Goal: Check status

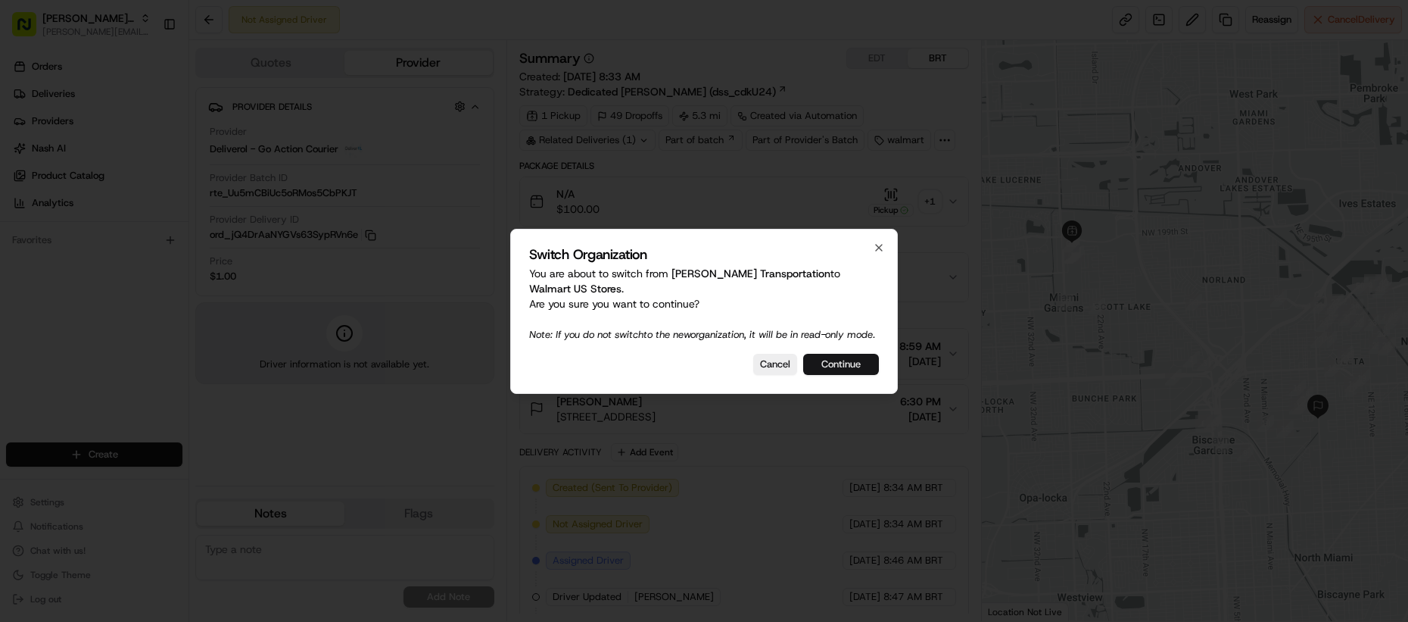
click at [857, 371] on button "Continue" at bounding box center [841, 364] width 76 height 21
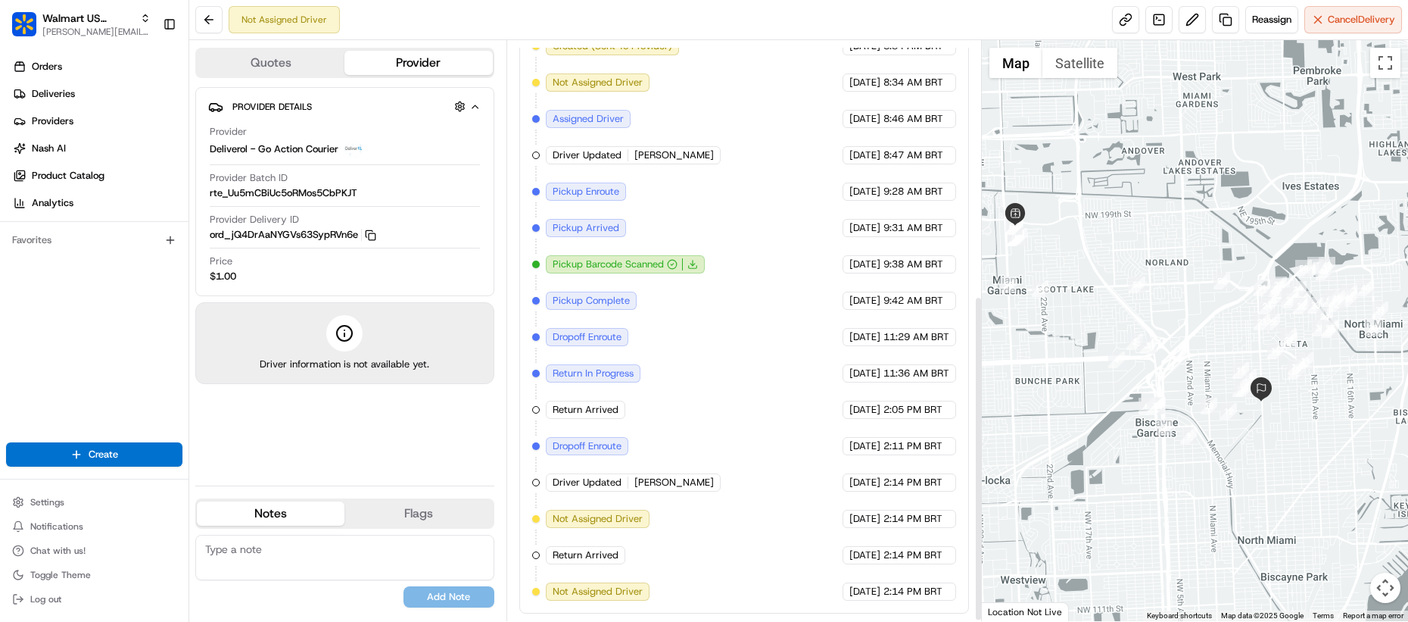
scroll to position [455, 0]
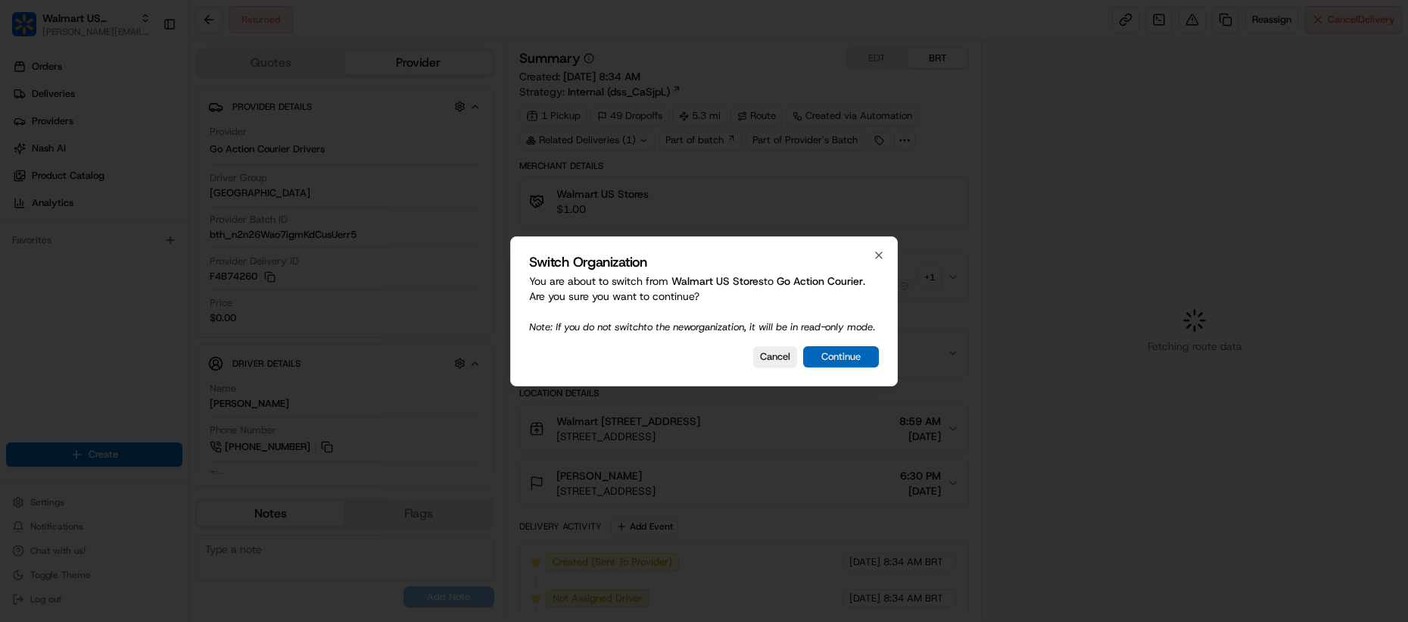
click at [839, 367] on button "Continue" at bounding box center [841, 356] width 76 height 21
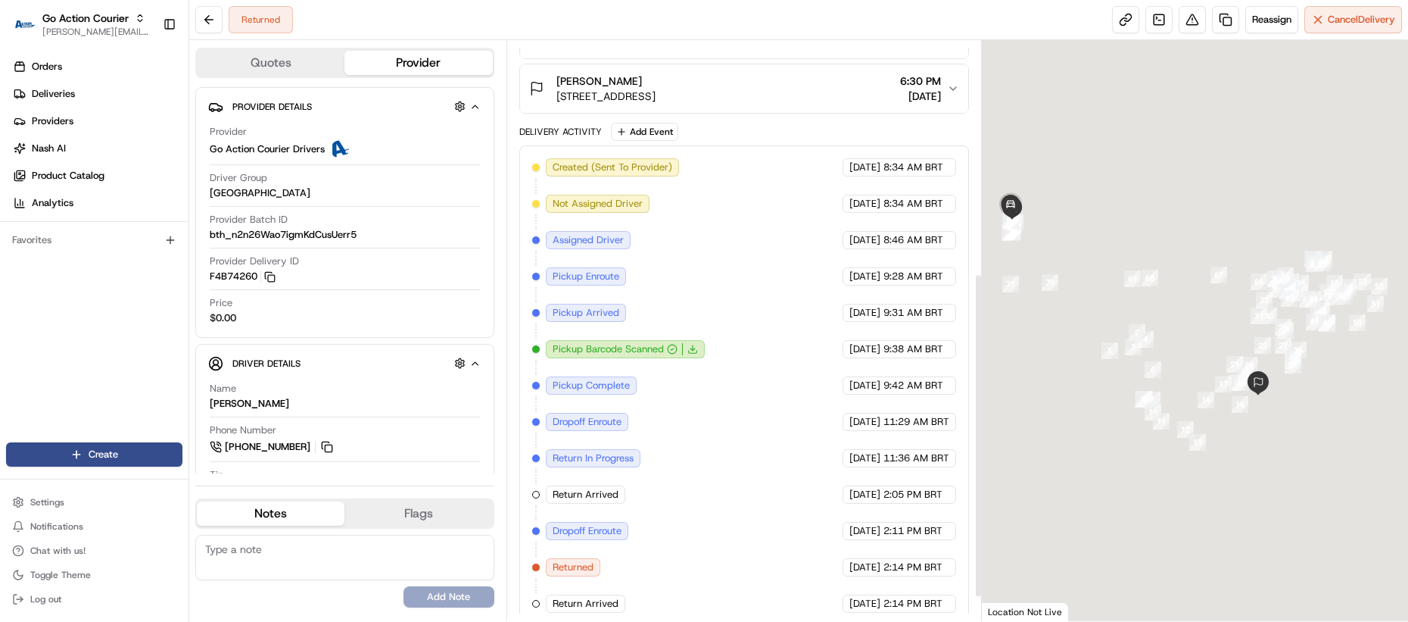
scroll to position [458, 0]
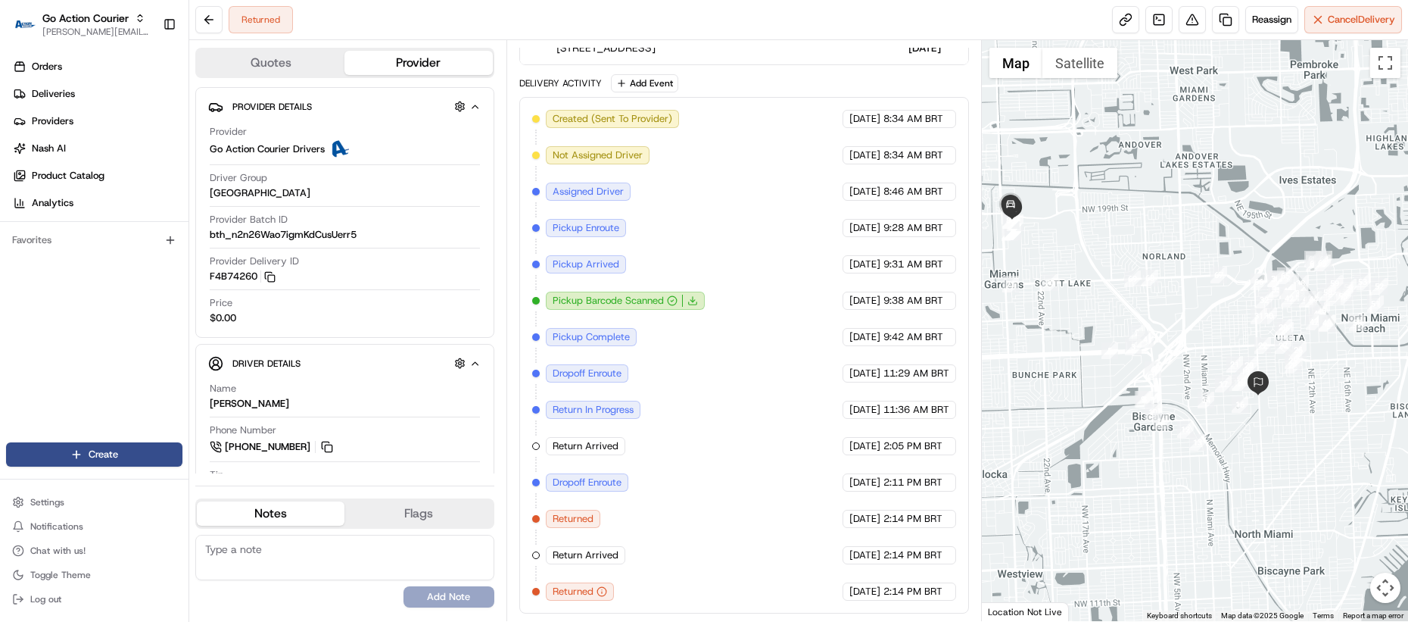
click at [590, 528] on div "Created (Sent To Provider) Go Action Courier Drivers 08/21/2025 8:34 AM BRT Not…" at bounding box center [744, 355] width 424 height 491
click at [636, 554] on div "Created (Sent To Provider) Go Action Courier Drivers 08/21/2025 8:34 AM BRT Not…" at bounding box center [744, 355] width 424 height 491
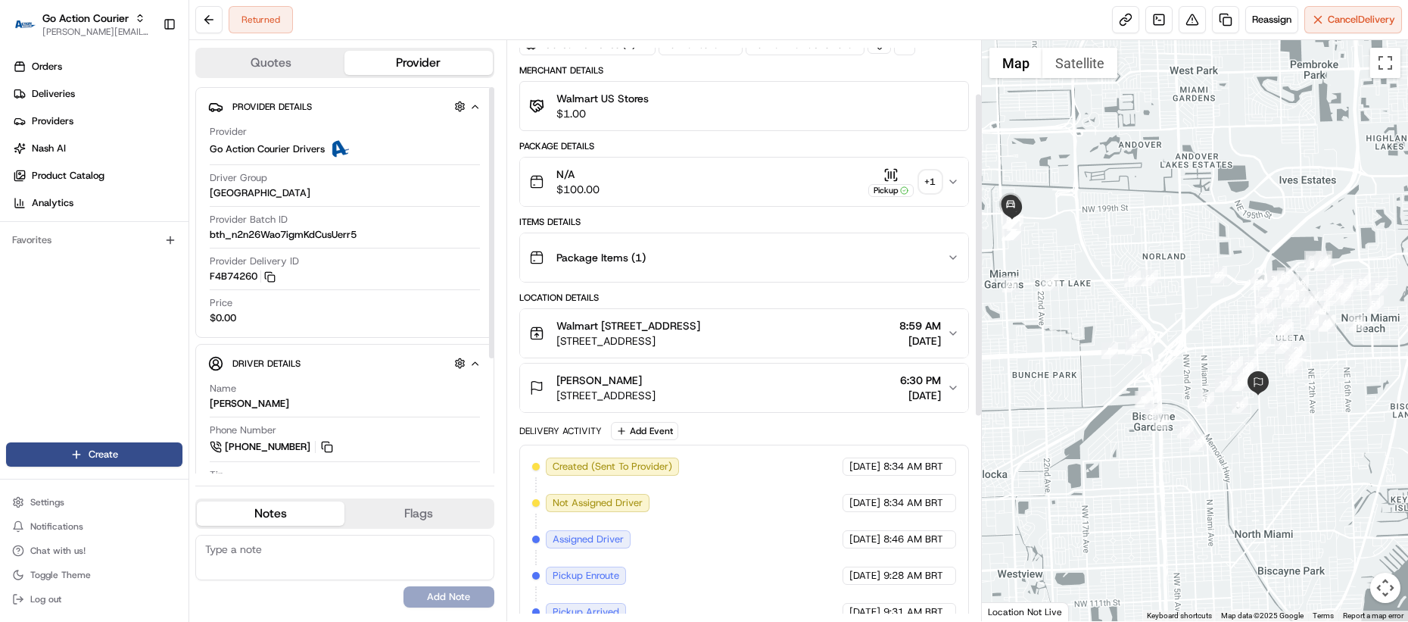
scroll to position [0, 0]
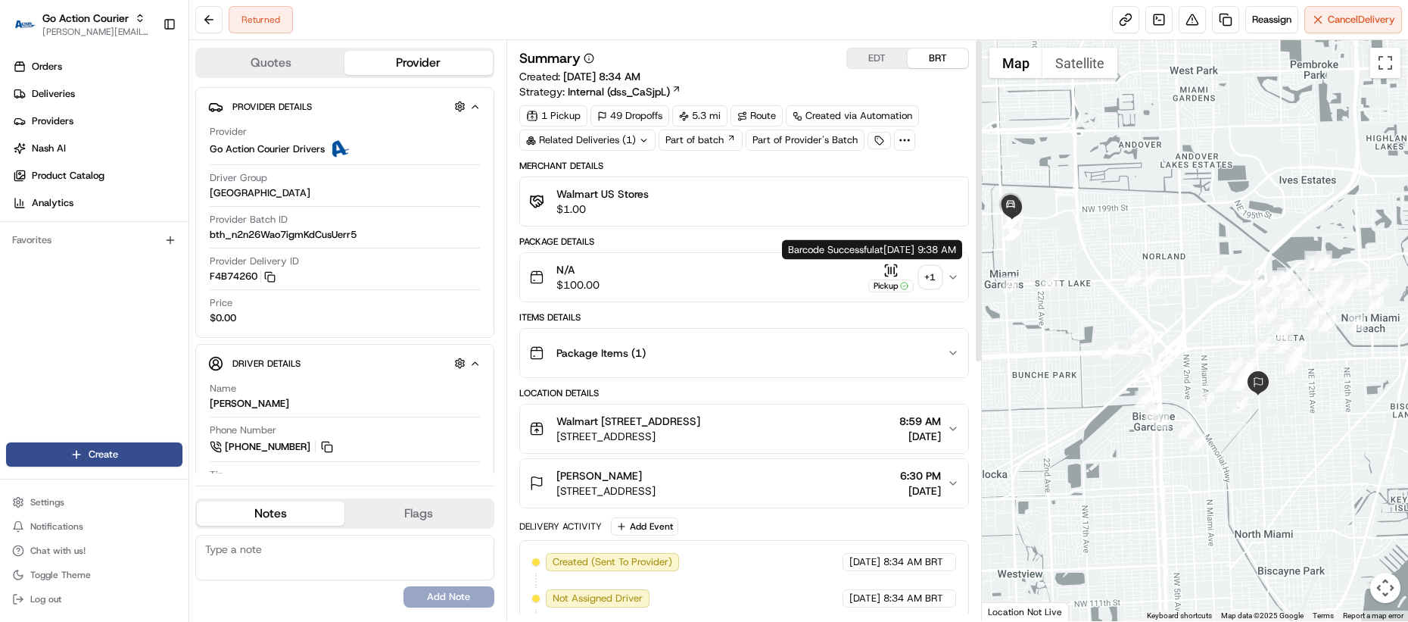
click at [926, 276] on div "+ 1" at bounding box center [930, 277] width 21 height 21
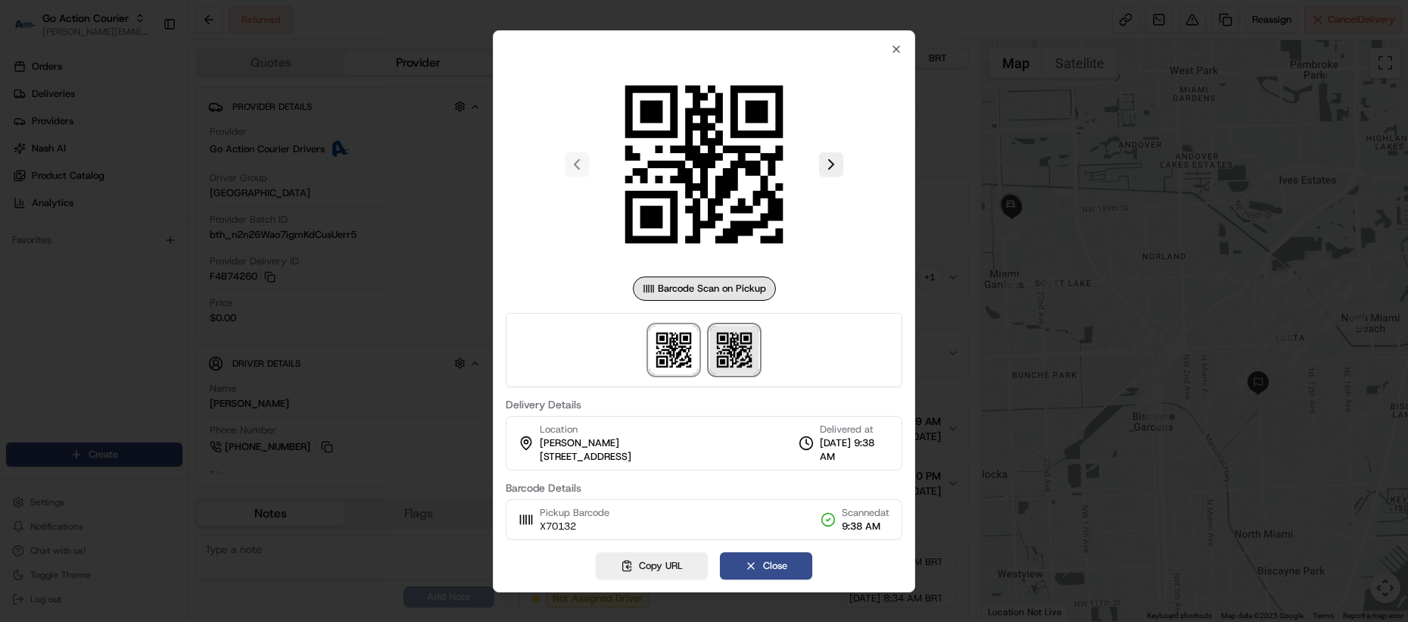
click at [753, 341] on img at bounding box center [734, 350] width 48 height 48
click at [945, 369] on div at bounding box center [704, 311] width 1408 height 622
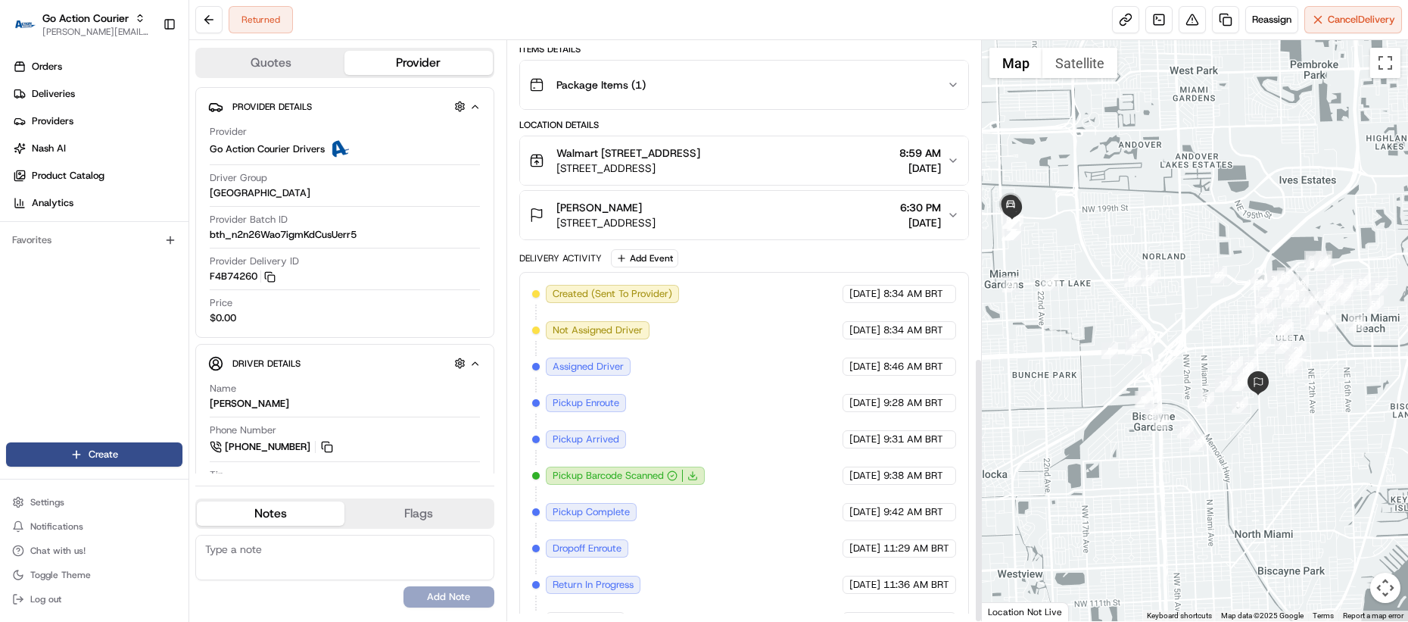
scroll to position [692, 0]
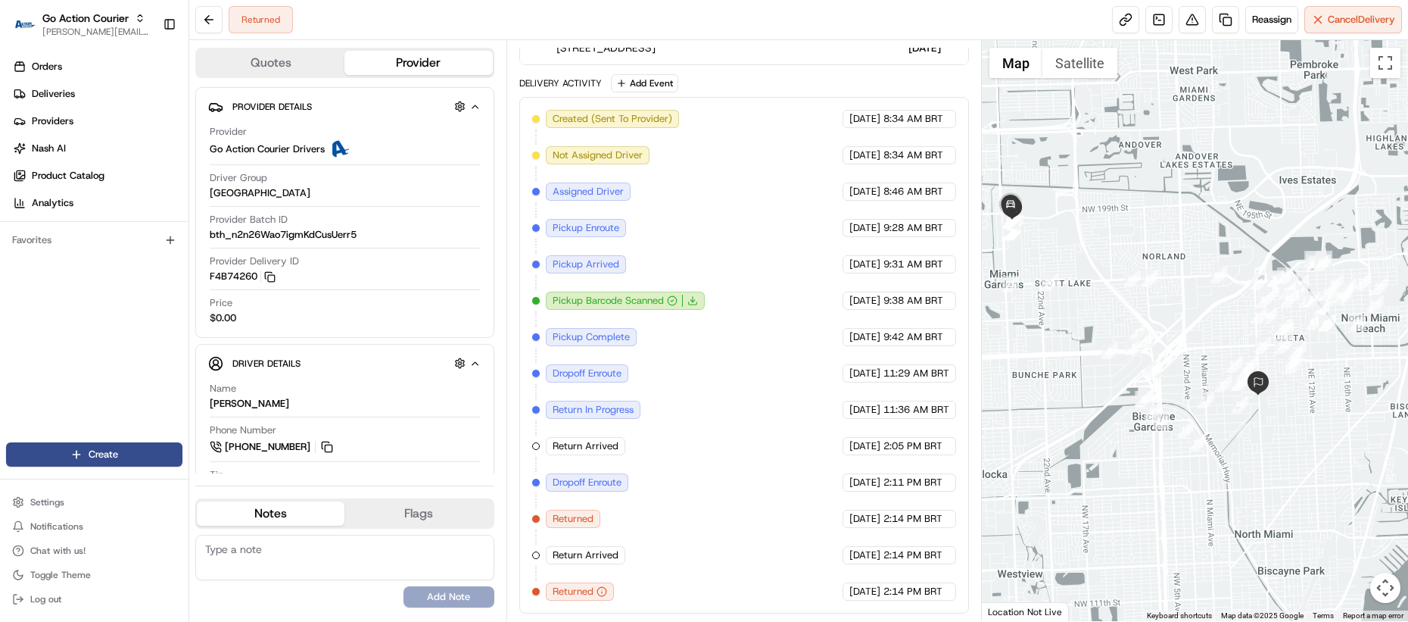
click at [586, 559] on span "Return Arrived" at bounding box center [586, 555] width 66 height 14
click at [590, 554] on span "Return Arrived" at bounding box center [586, 555] width 66 height 14
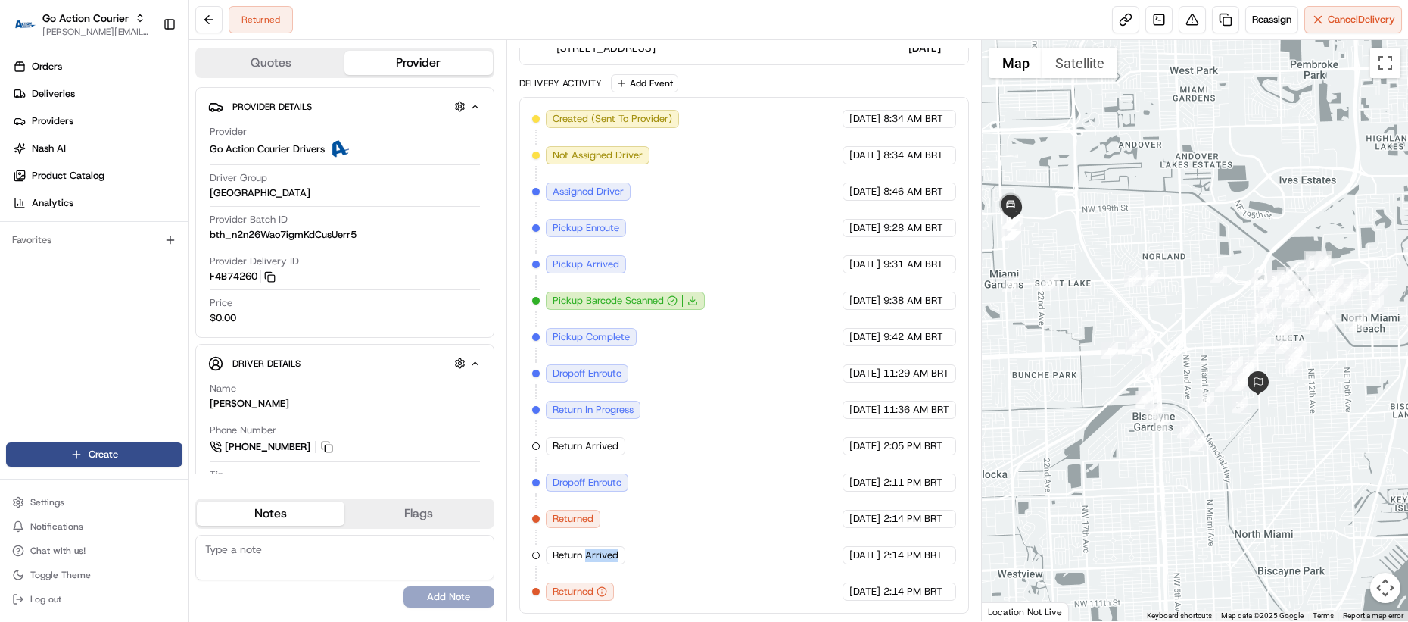
click at [590, 554] on span "Return Arrived" at bounding box center [586, 555] width 66 height 14
click at [591, 549] on span "Return Arrived" at bounding box center [586, 555] width 66 height 14
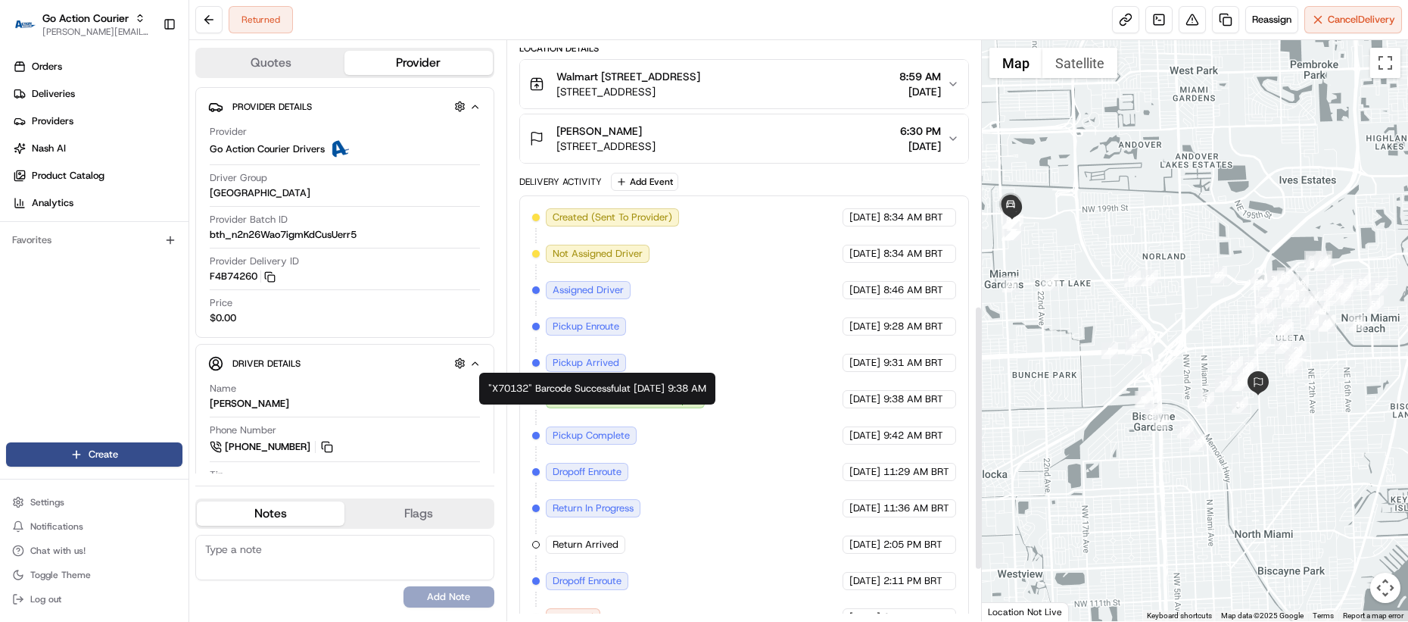
scroll to position [342, 0]
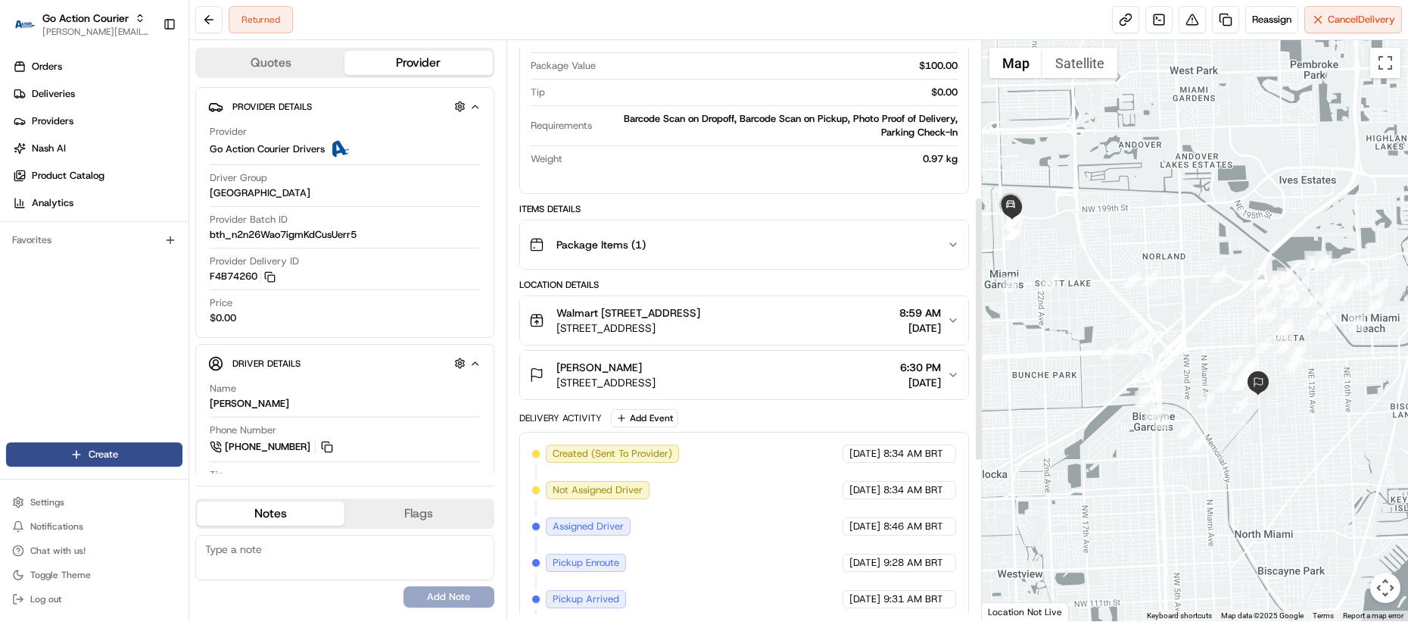
click at [677, 335] on span "[STREET_ADDRESS]" at bounding box center [629, 327] width 144 height 15
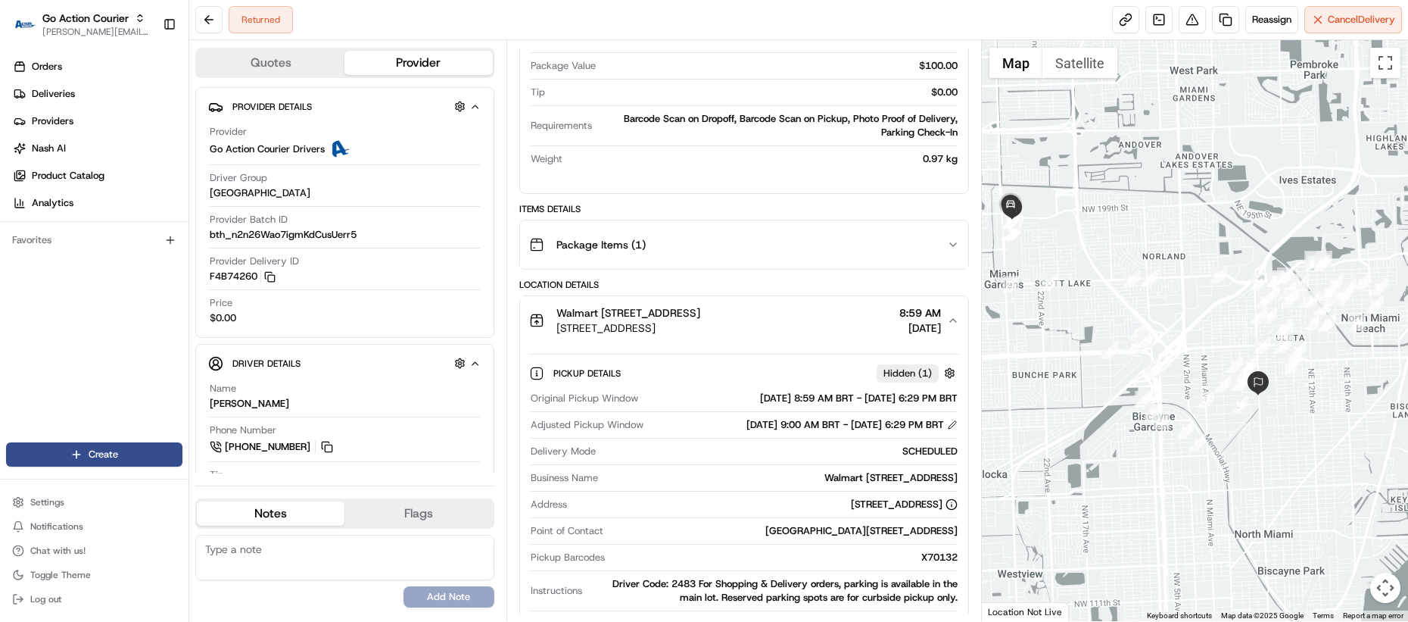
click at [677, 335] on span "[STREET_ADDRESS]" at bounding box center [629, 327] width 144 height 15
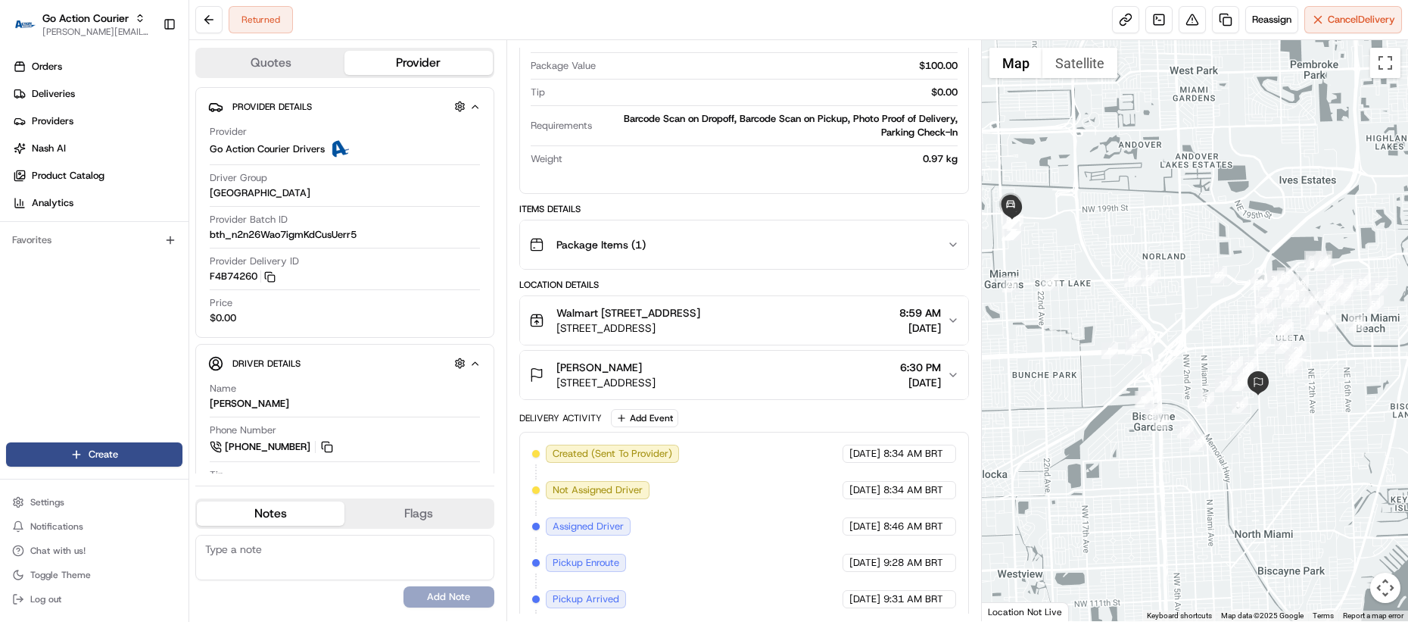
scroll to position [80, 0]
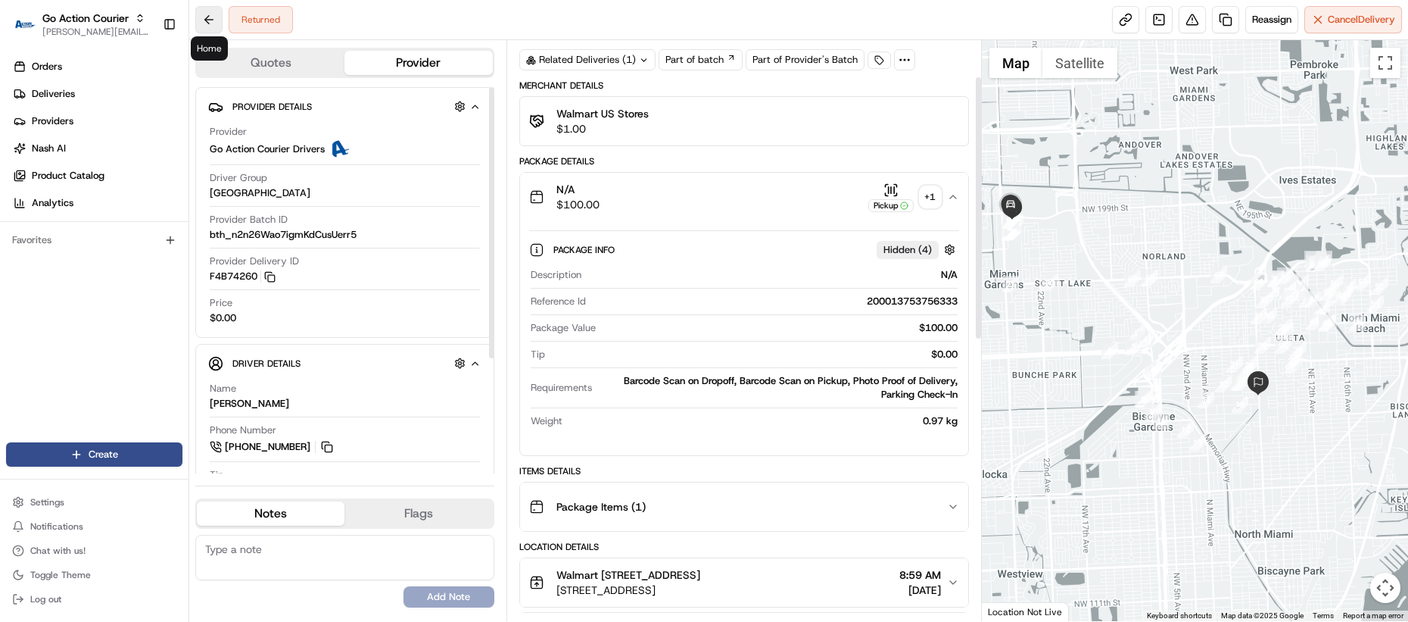
click at [204, 17] on button at bounding box center [208, 19] width 27 height 27
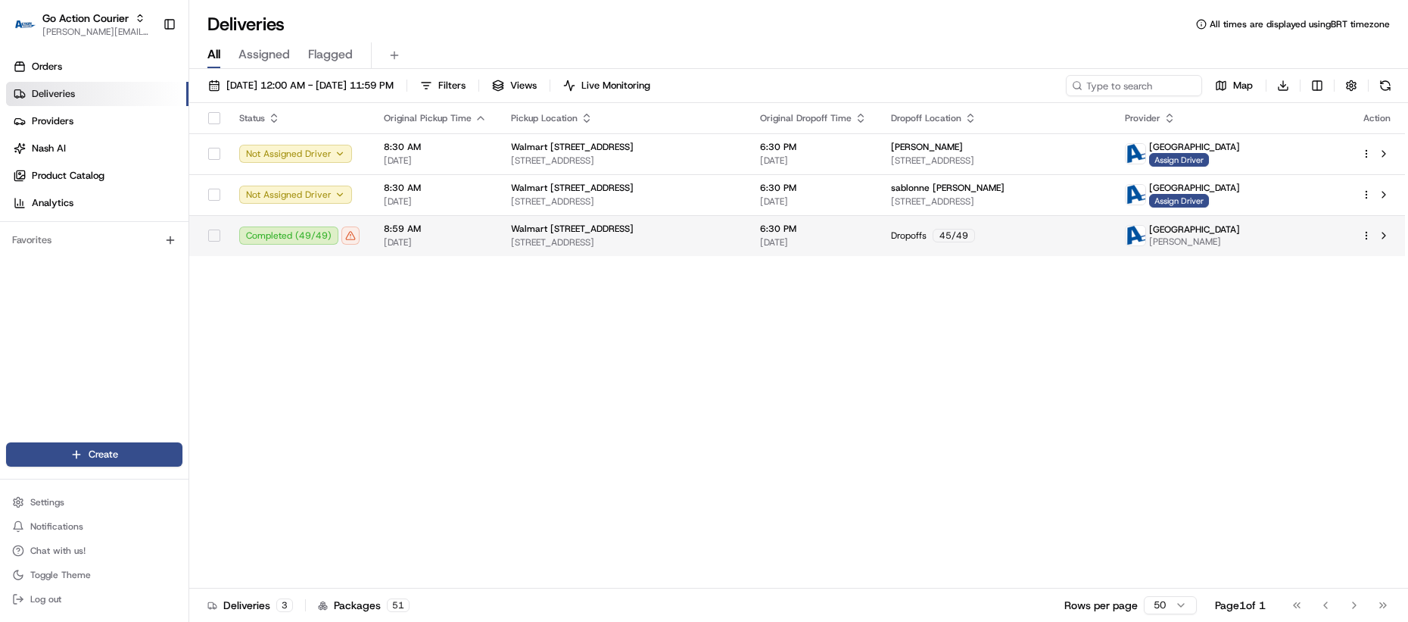
click at [380, 235] on td "8:59 AM 08/21/2025" at bounding box center [435, 235] width 127 height 41
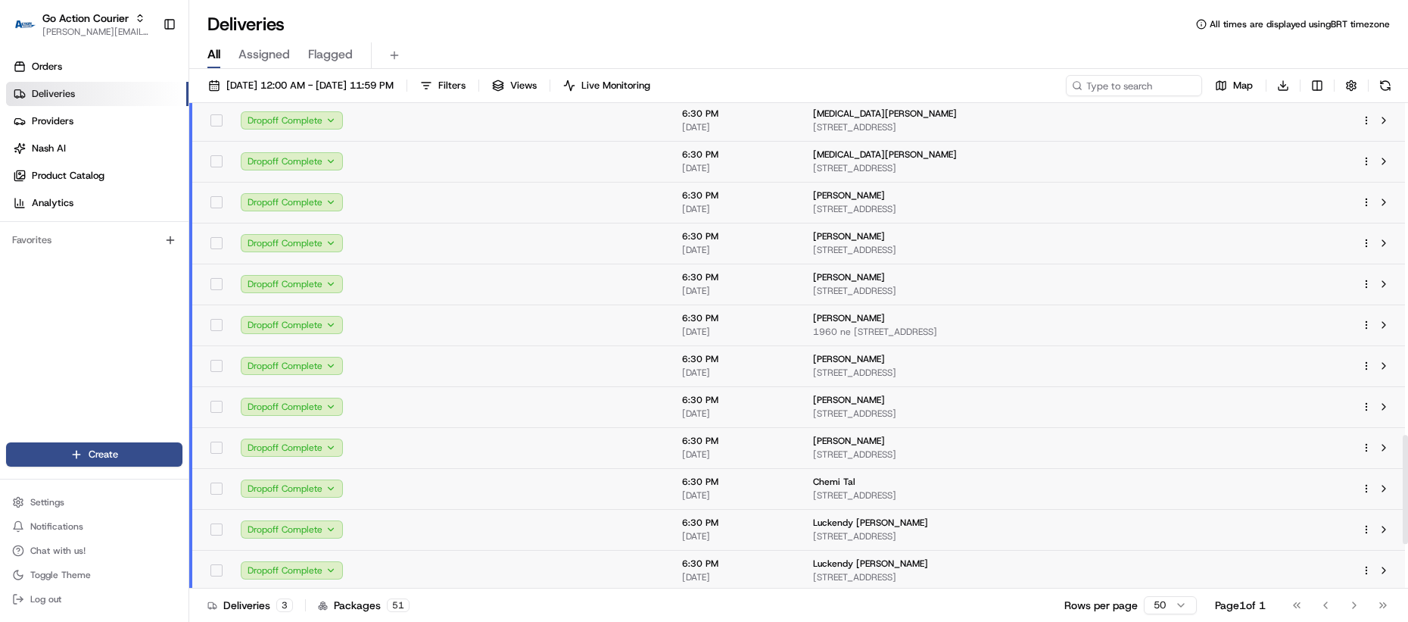
scroll to position [1671, 0]
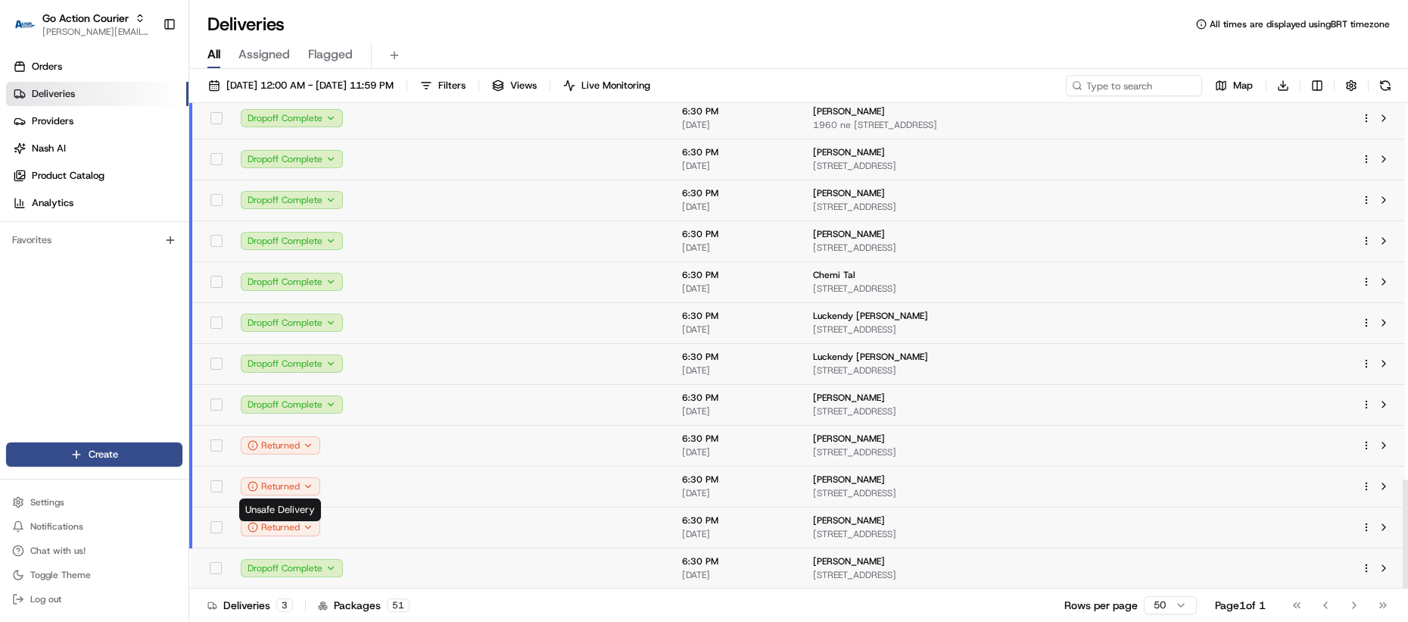
click at [473, 434] on td at bounding box center [436, 445] width 127 height 41
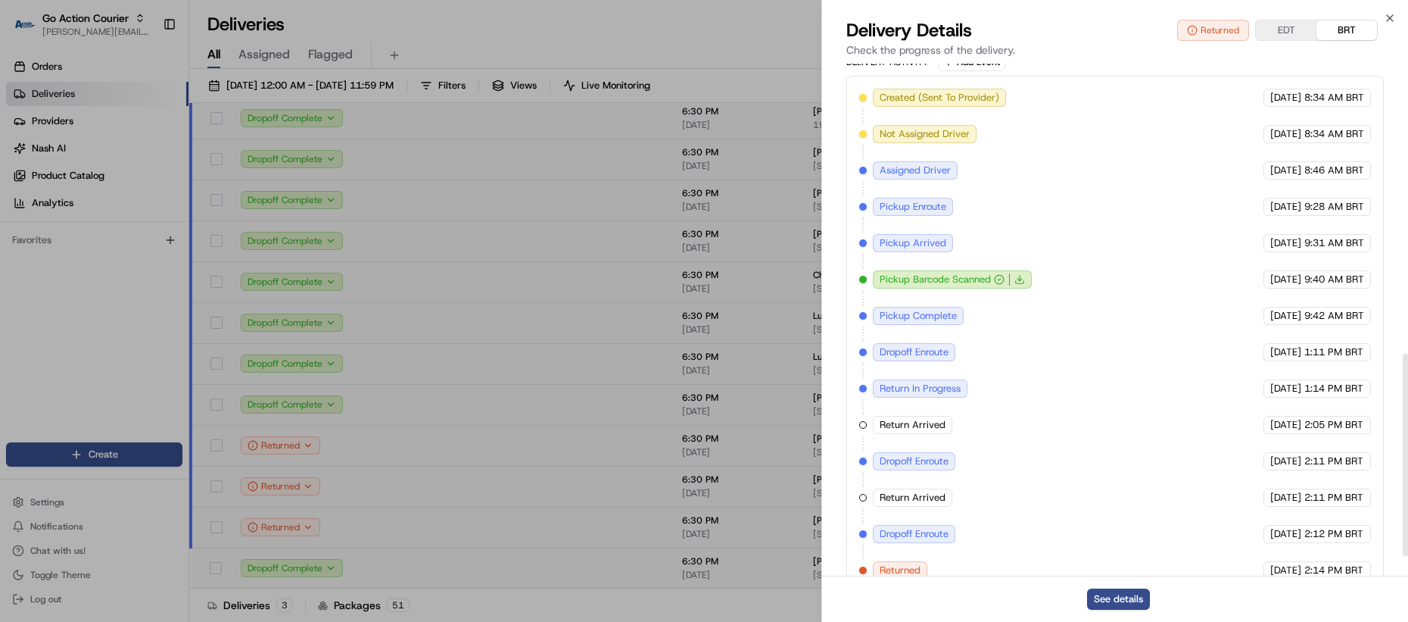
scroll to position [780, 0]
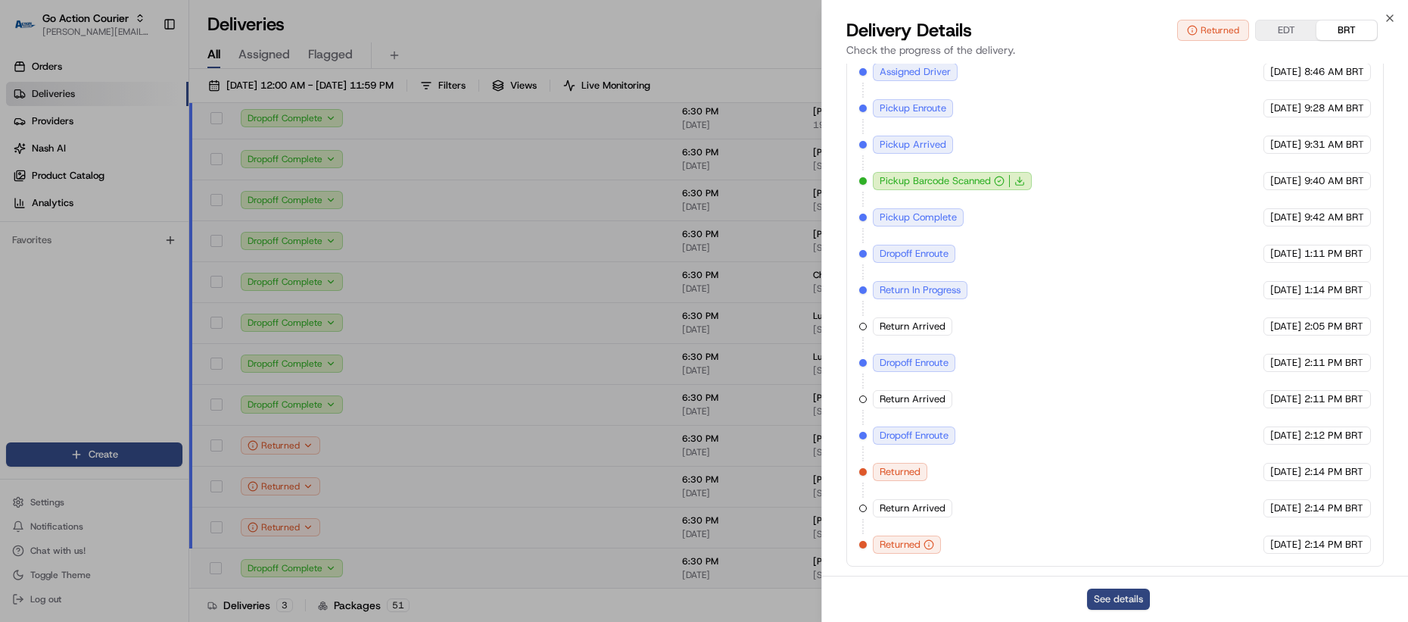
click at [1121, 600] on button "See details" at bounding box center [1118, 598] width 63 height 21
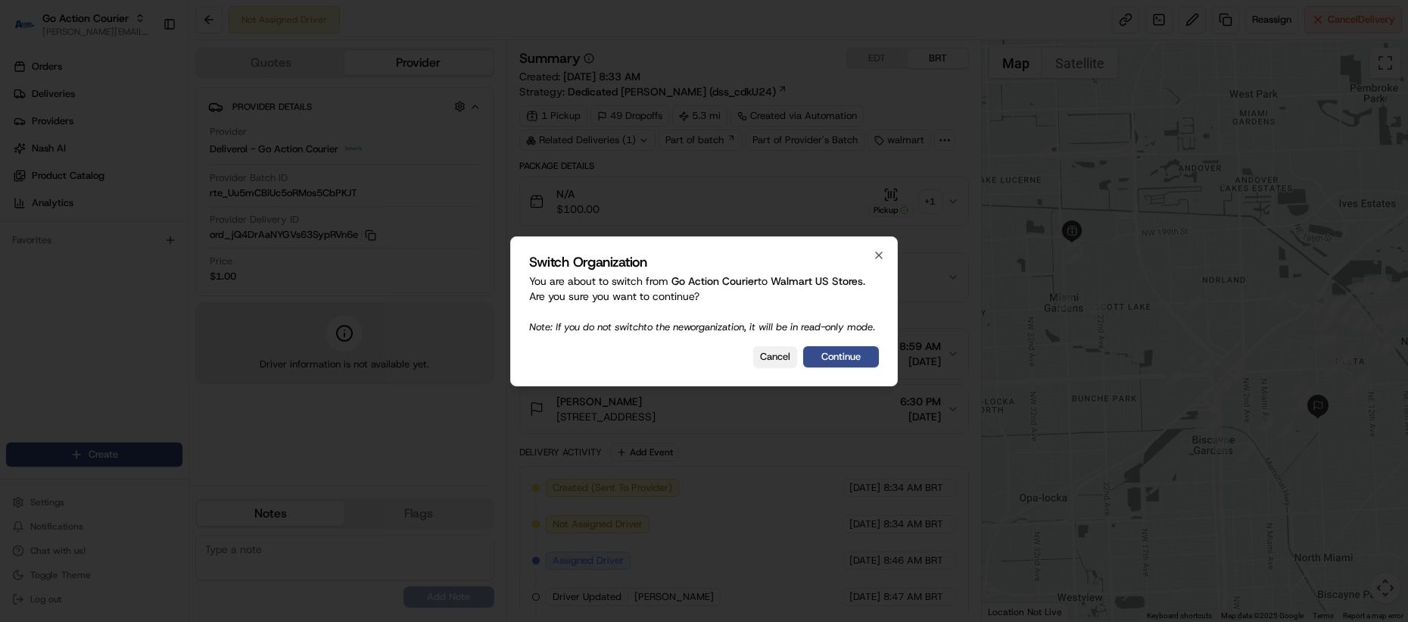
click at [769, 367] on button "Cancel" at bounding box center [775, 356] width 44 height 21
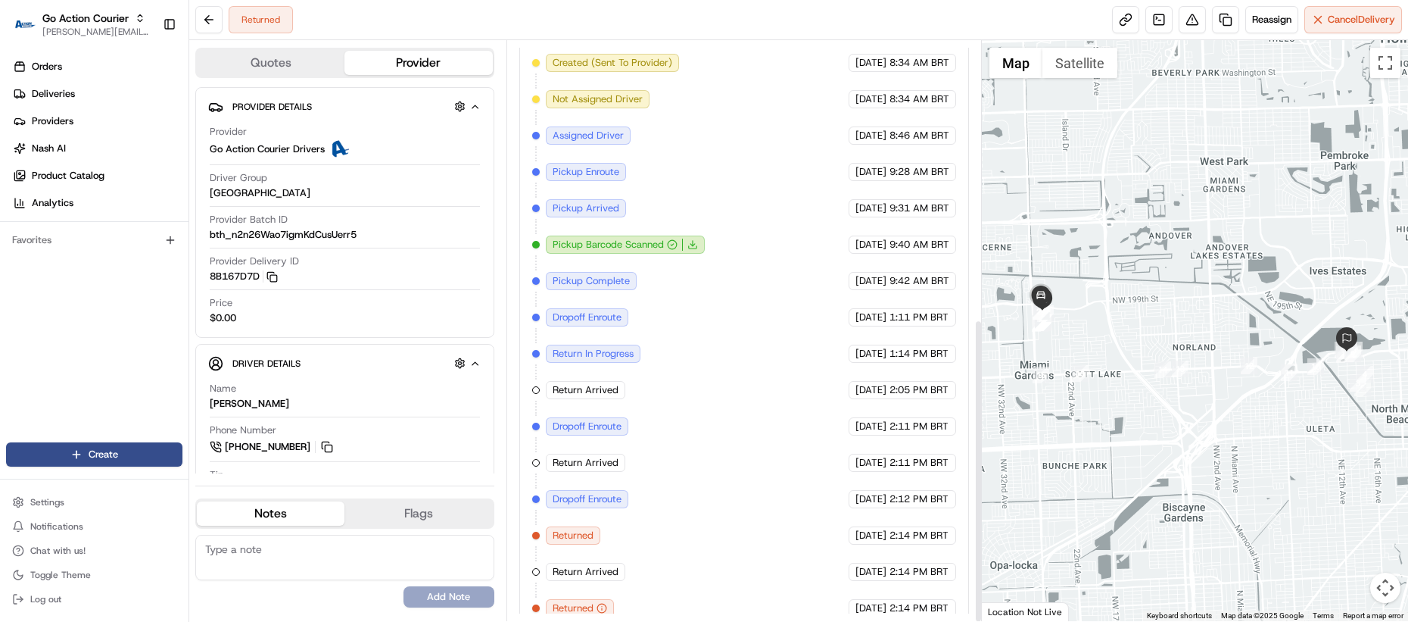
scroll to position [531, 0]
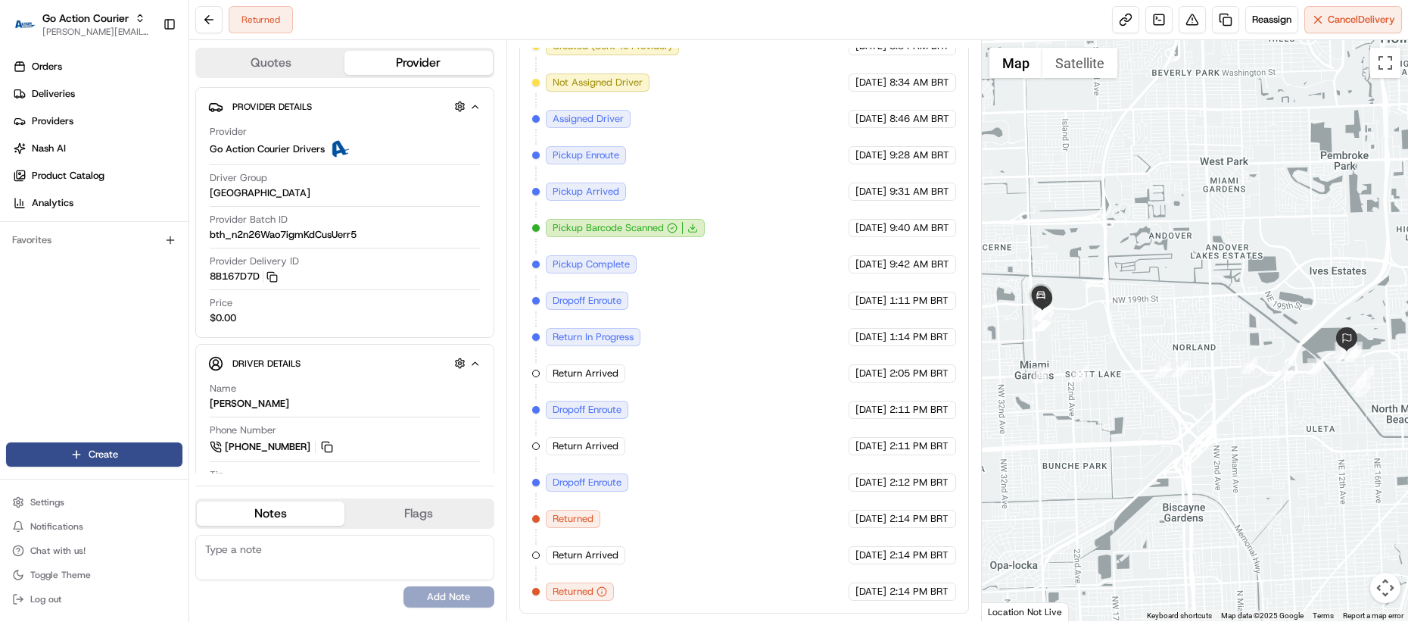
click at [658, 476] on div "Created (Sent To Provider) Go Action Courier Drivers [DATE] 8:34 AM BRT Not Ass…" at bounding box center [744, 318] width 424 height 563
click at [672, 489] on div "Created (Sent To Provider) Go Action Courier Drivers [DATE] 8:34 AM BRT Not Ass…" at bounding box center [744, 318] width 424 height 563
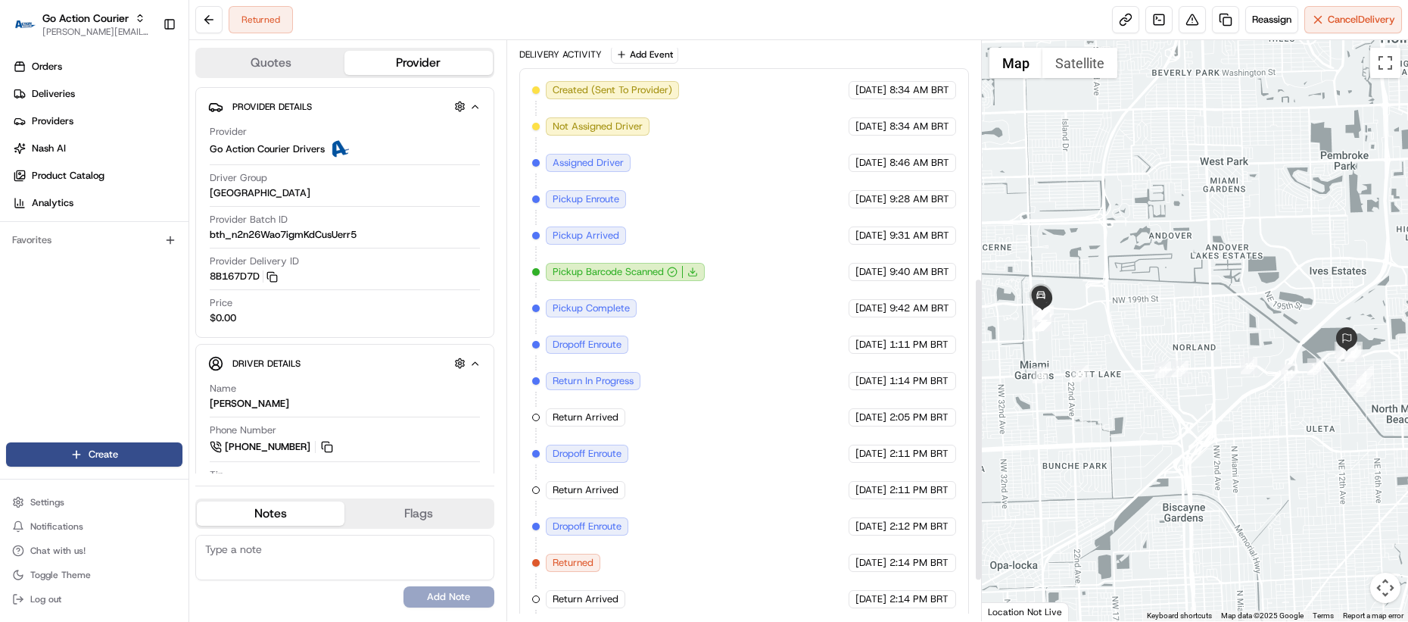
scroll to position [452, 0]
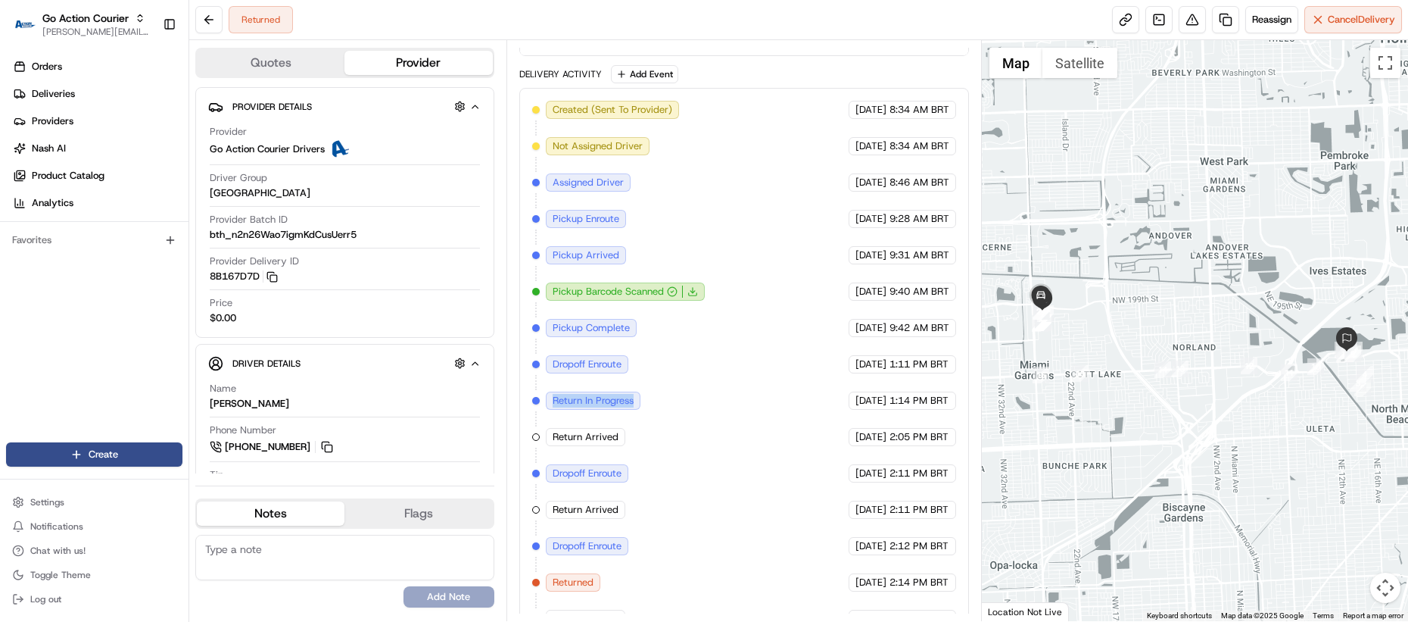
drag, startPoint x: 551, startPoint y: 420, endPoint x: 695, endPoint y: 416, distance: 143.9
click at [695, 416] on div "Created (Sent To Provider) Go Action Courier Drivers [DATE] 8:34 AM BRT Not Ass…" at bounding box center [744, 382] width 424 height 563
click at [681, 418] on div "Created (Sent To Provider) Go Action Courier Drivers [DATE] 8:34 AM BRT Not Ass…" at bounding box center [744, 382] width 424 height 563
drag, startPoint x: 554, startPoint y: 452, endPoint x: 633, endPoint y: 454, distance: 78.8
click at [633, 454] on div "Created (Sent To Provider) Go Action Courier Drivers [DATE] 8:34 AM BRT Not Ass…" at bounding box center [744, 382] width 424 height 563
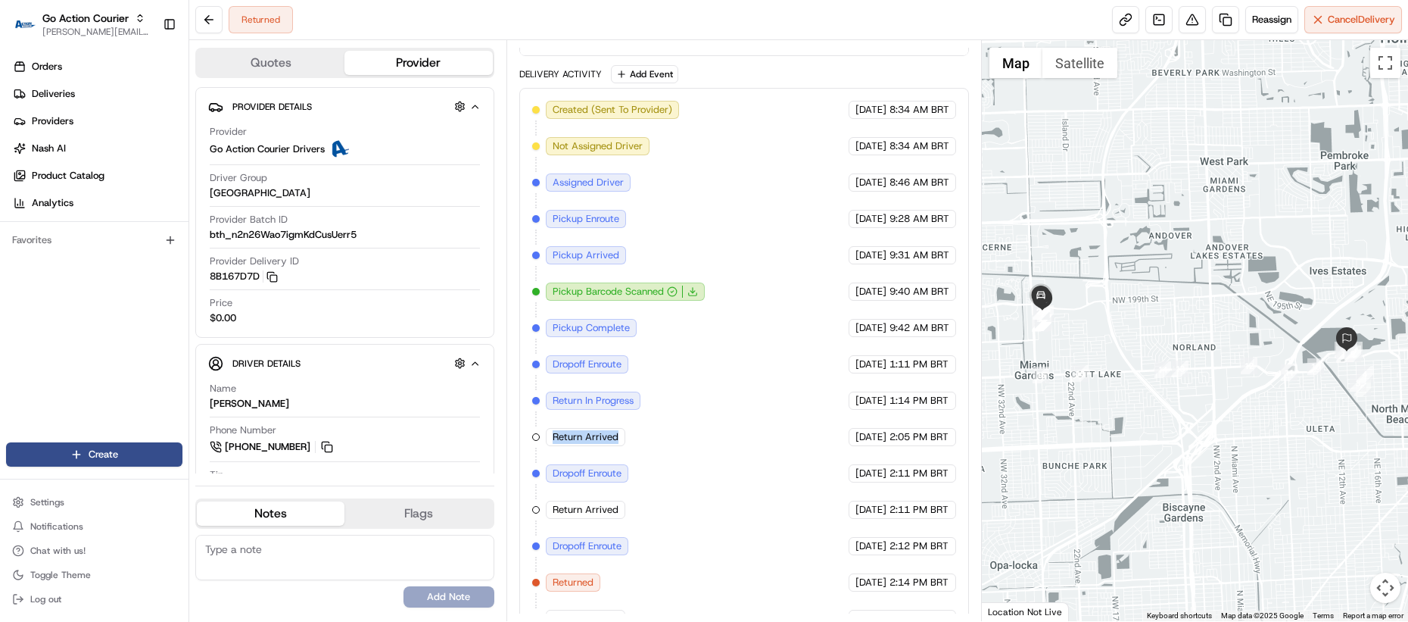
click at [633, 454] on div "Created (Sent To Provider) Go Action Courier Drivers [DATE] 8:34 AM BRT Not Ass…" at bounding box center [744, 382] width 424 height 563
drag, startPoint x: 556, startPoint y: 485, endPoint x: 640, endPoint y: 490, distance: 84.2
click at [640, 490] on div "Created (Sent To Provider) Go Action Courier Drivers [DATE] 8:34 AM BRT Not Ass…" at bounding box center [744, 382] width 424 height 563
drag, startPoint x: 623, startPoint y: 485, endPoint x: 554, endPoint y: 485, distance: 69.7
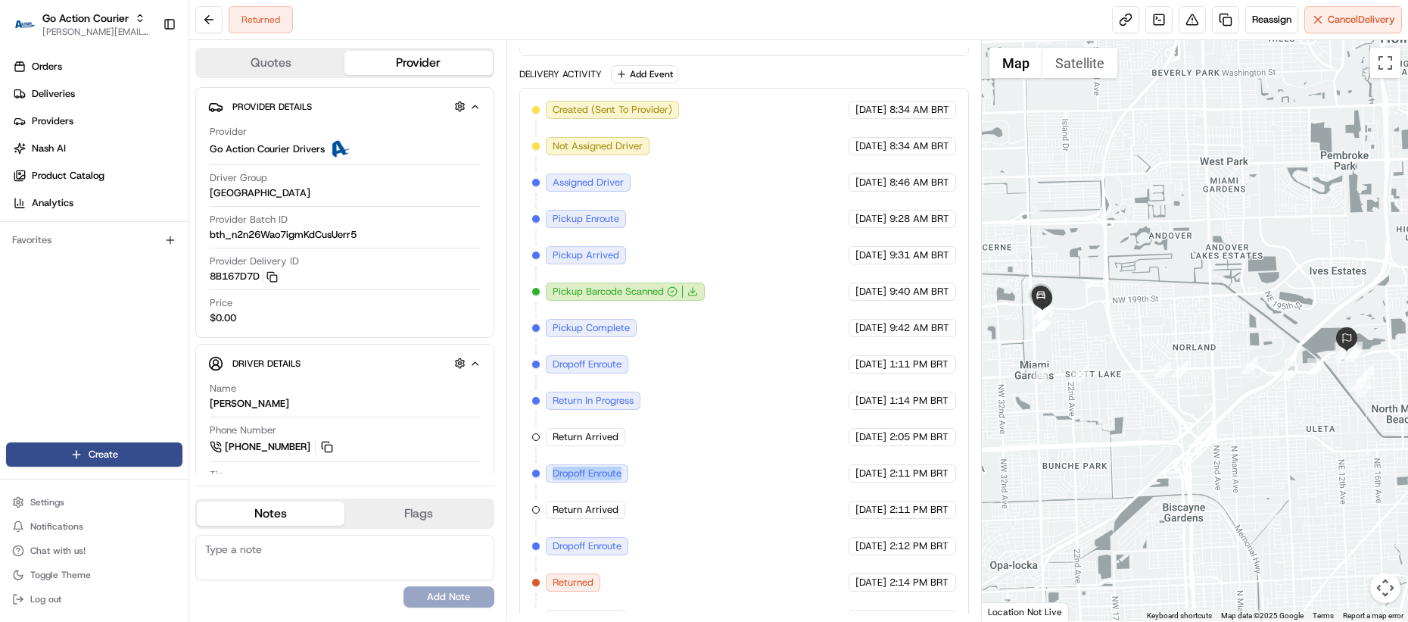
click at [554, 482] on div "Dropoff Enroute" at bounding box center [587, 473] width 83 height 18
click at [554, 480] on span "Dropoff Enroute" at bounding box center [587, 473] width 69 height 14
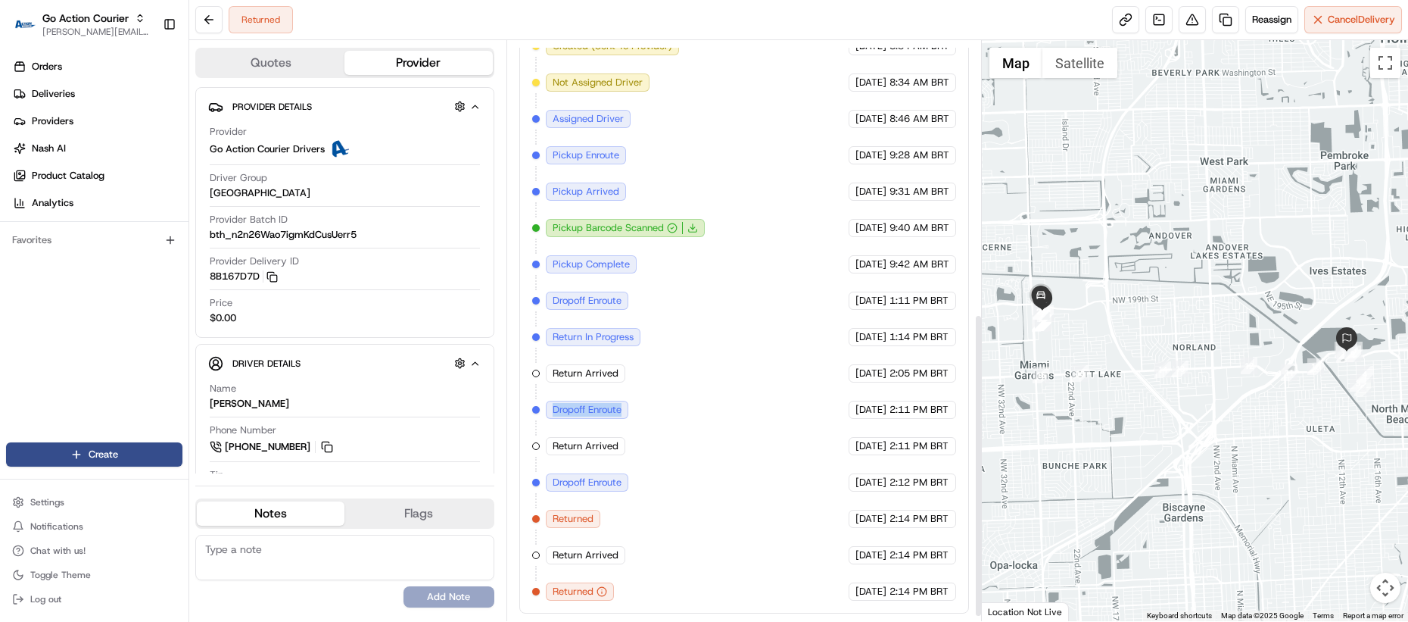
scroll to position [530, 0]
drag, startPoint x: 554, startPoint y: 485, endPoint x: 621, endPoint y: 485, distance: 67.4
click at [621, 485] on span "Dropoff Enroute" at bounding box center [587, 483] width 69 height 14
drag, startPoint x: 621, startPoint y: 485, endPoint x: 551, endPoint y: 480, distance: 70.6
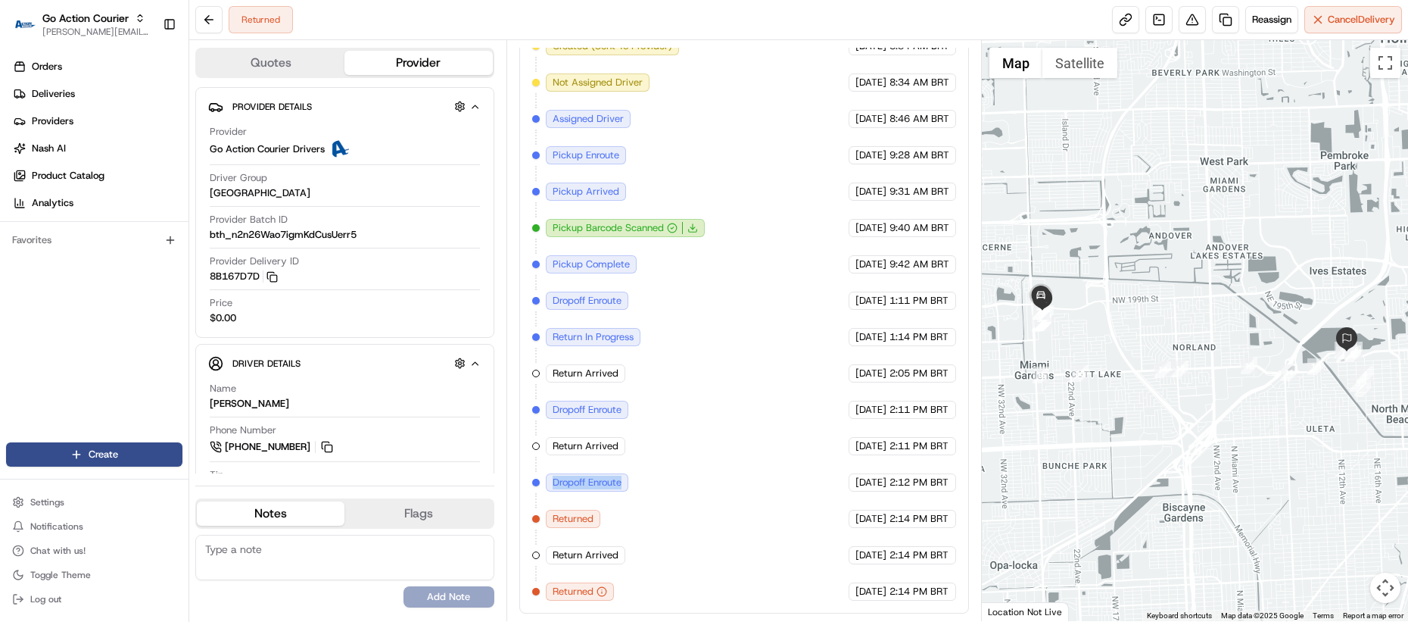
click at [551, 480] on div "Dropoff Enroute" at bounding box center [587, 482] width 83 height 18
click at [560, 419] on div "Dropoff Enroute" at bounding box center [587, 410] width 83 height 18
click at [561, 418] on div "Dropoff Enroute" at bounding box center [587, 410] width 83 height 18
click at [570, 410] on span "Dropoff Enroute" at bounding box center [587, 410] width 69 height 14
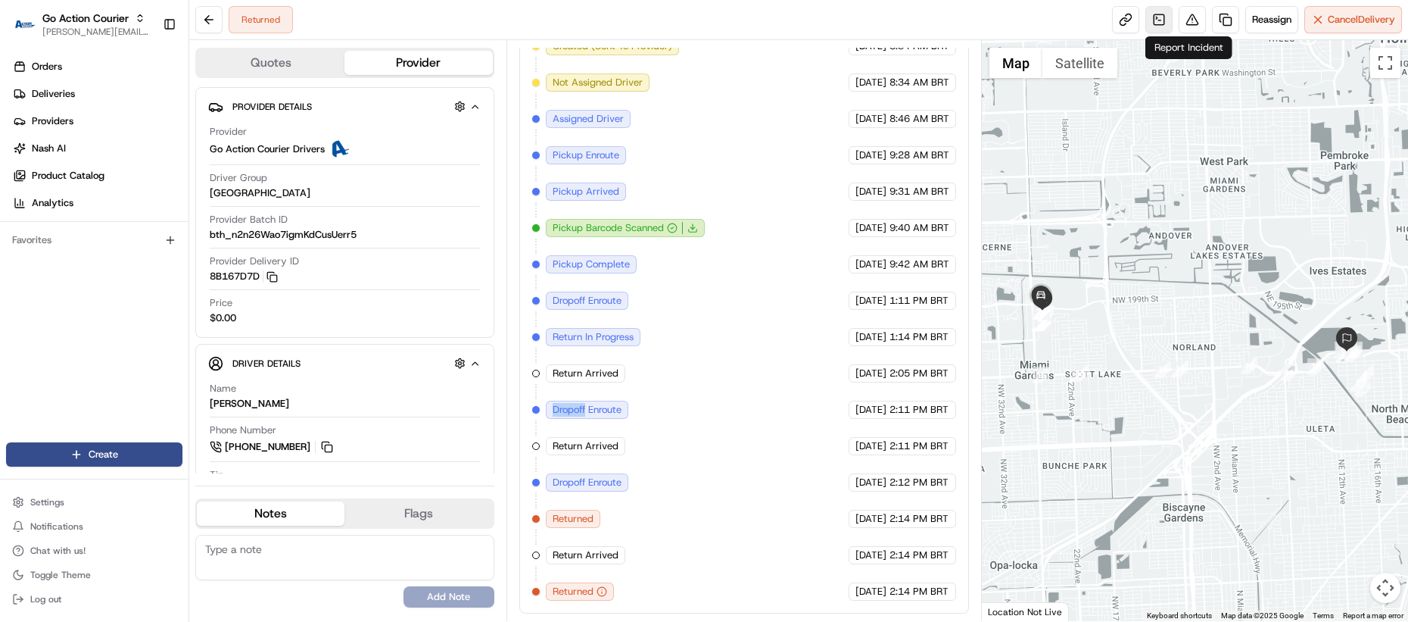
click at [1155, 20] on link at bounding box center [1159, 19] width 27 height 27
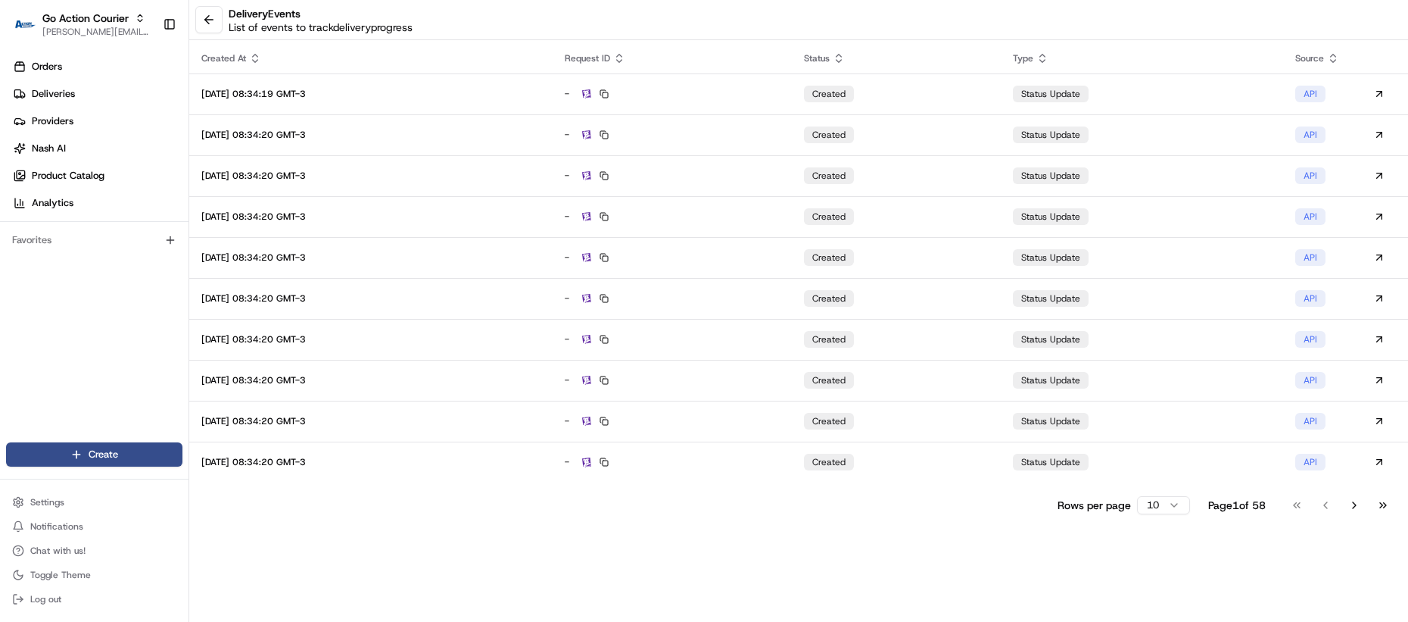
click at [1156, 509] on html "Go Action Courier [PERSON_NAME][EMAIL_ADDRESS][DOMAIN_NAME] Toggle Sidebar Orde…" at bounding box center [704, 311] width 1408 height 622
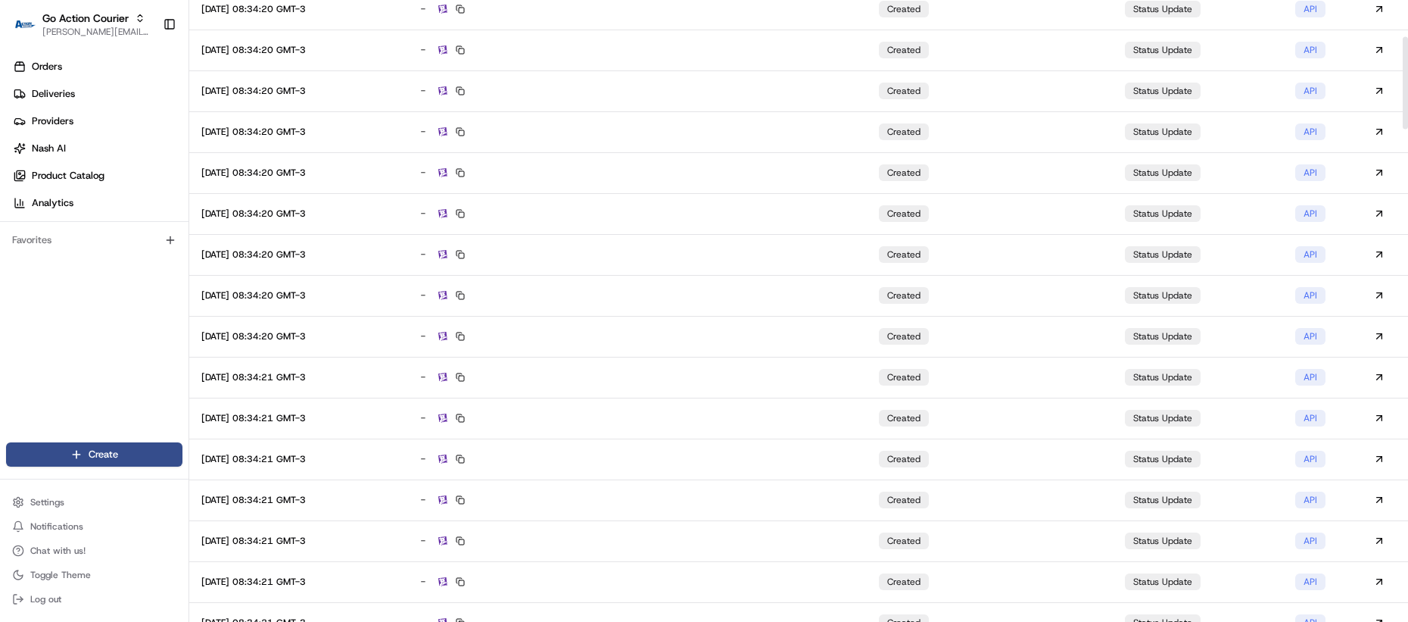
scroll to position [460, 0]
